Goal: Check status

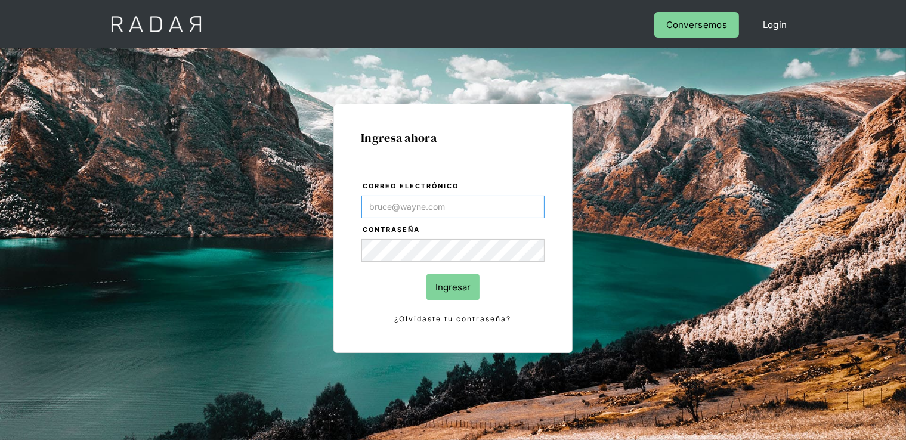
type input "[PERSON_NAME][EMAIL_ADDRESS][DOMAIN_NAME]"
click at [444, 285] on input "Ingresar" at bounding box center [453, 287] width 53 height 27
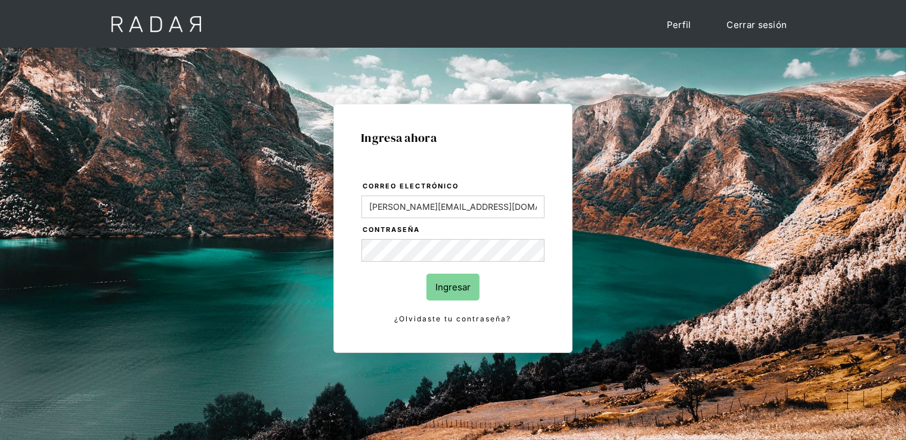
click at [454, 275] on input "Ingresar" at bounding box center [453, 287] width 53 height 27
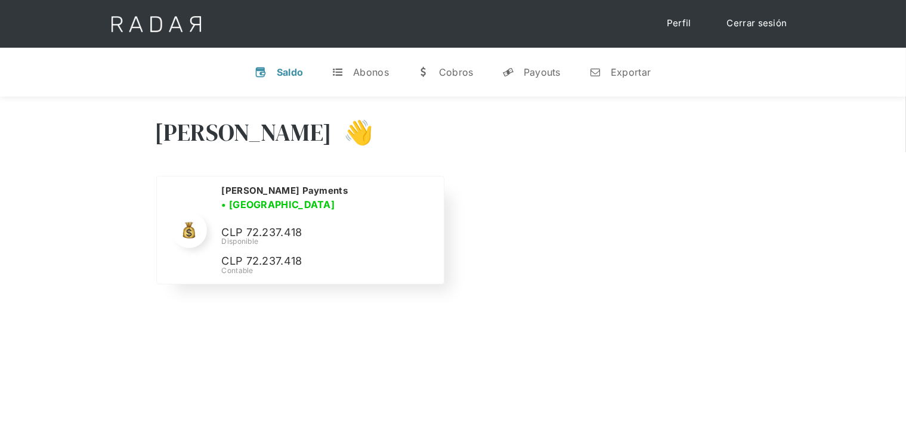
click at [0, 0] on p "CLP 72.237.418" at bounding box center [0, 0] width 0 height 0
copy p "72.237.418"
